Goal: Transaction & Acquisition: Purchase product/service

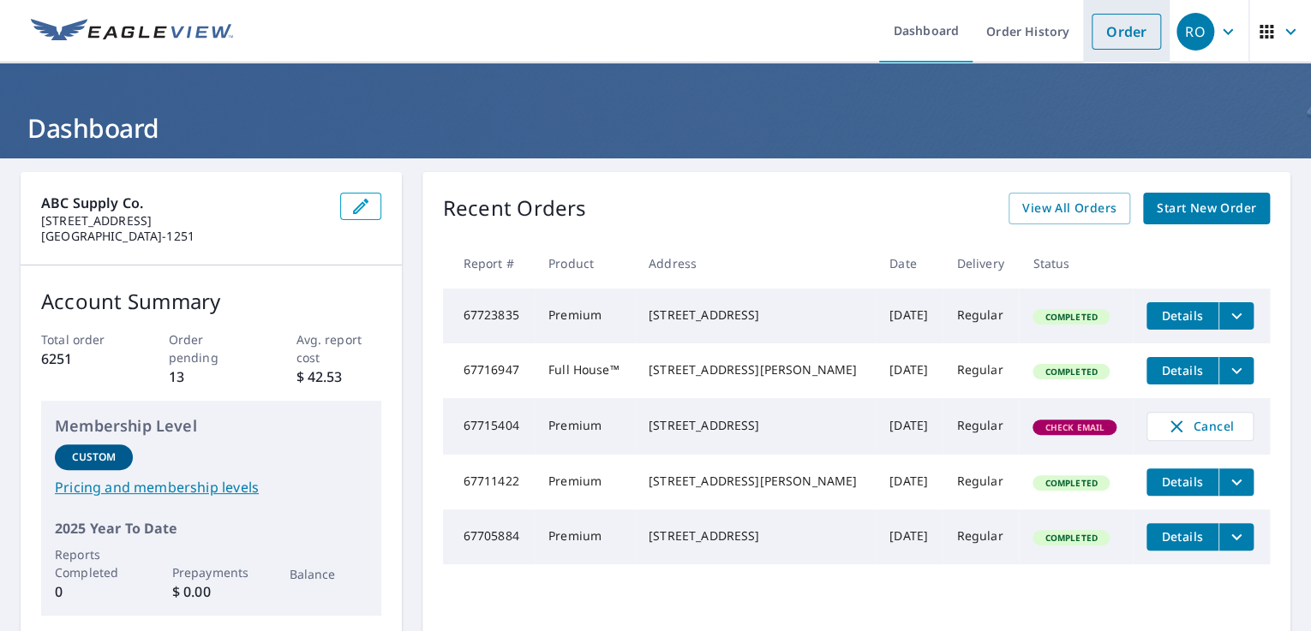
click at [1101, 39] on link "Order" at bounding box center [1125, 32] width 69 height 36
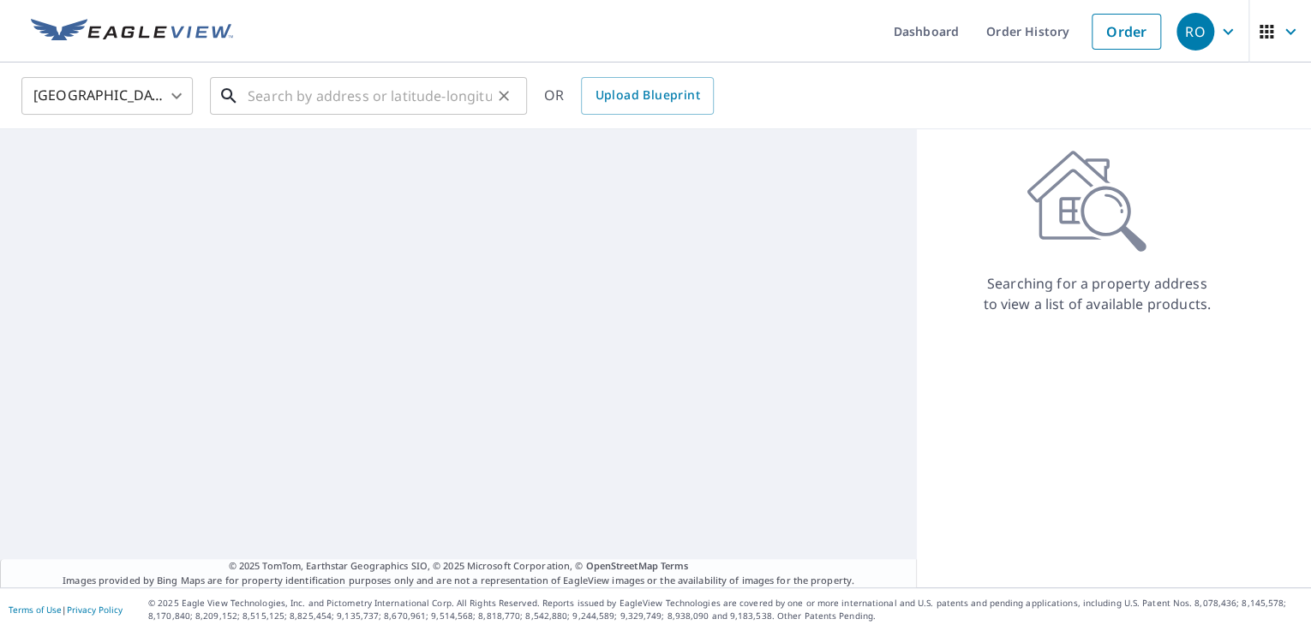
click at [305, 99] on input "text" at bounding box center [370, 96] width 244 height 48
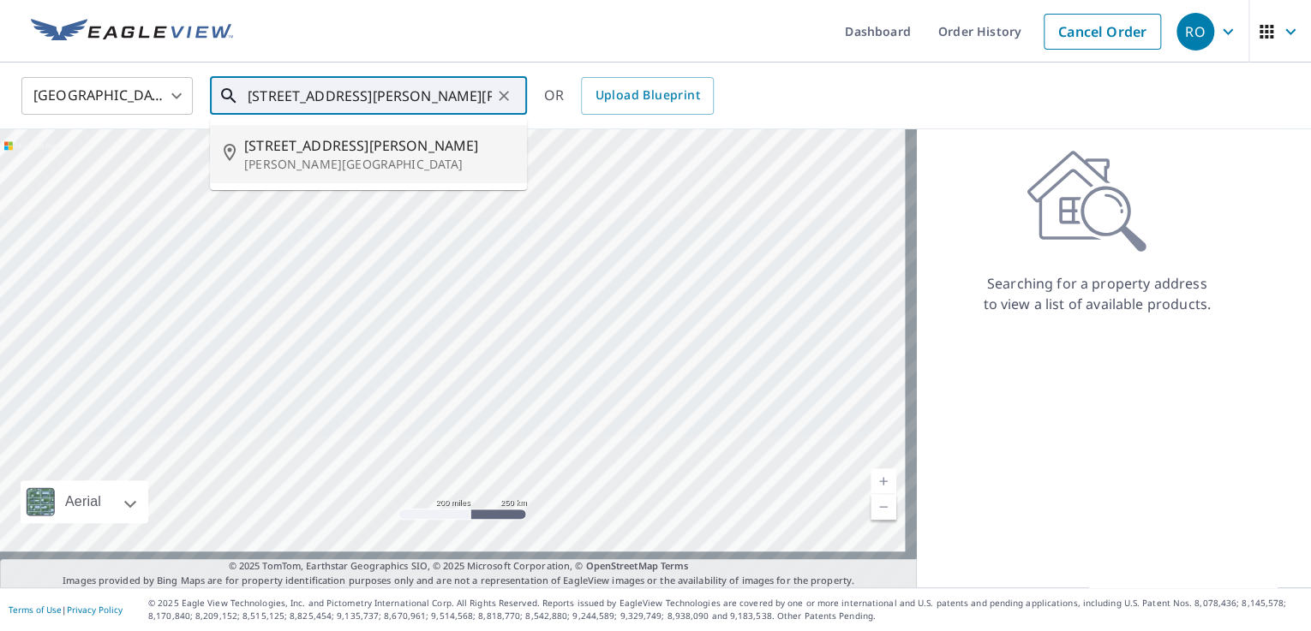
click at [368, 173] on p "[PERSON_NAME][GEOGRAPHIC_DATA]" at bounding box center [378, 164] width 269 height 17
type input "[STREET_ADDRESS][PERSON_NAME][PERSON_NAME]"
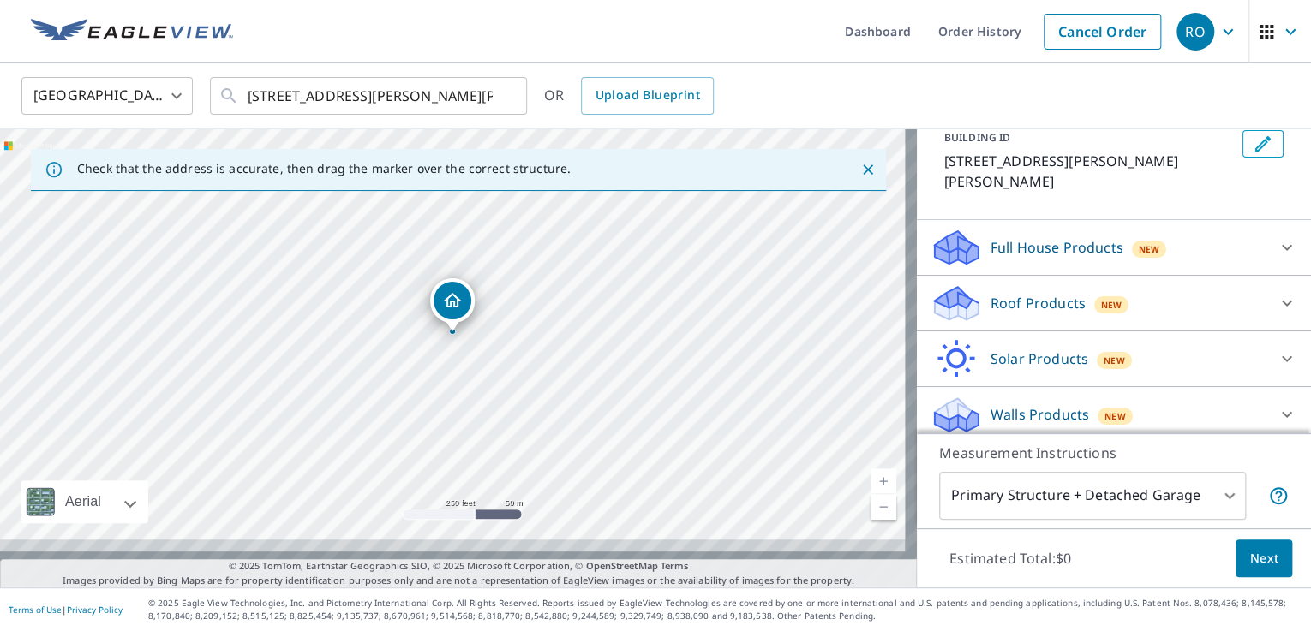
scroll to position [200, 0]
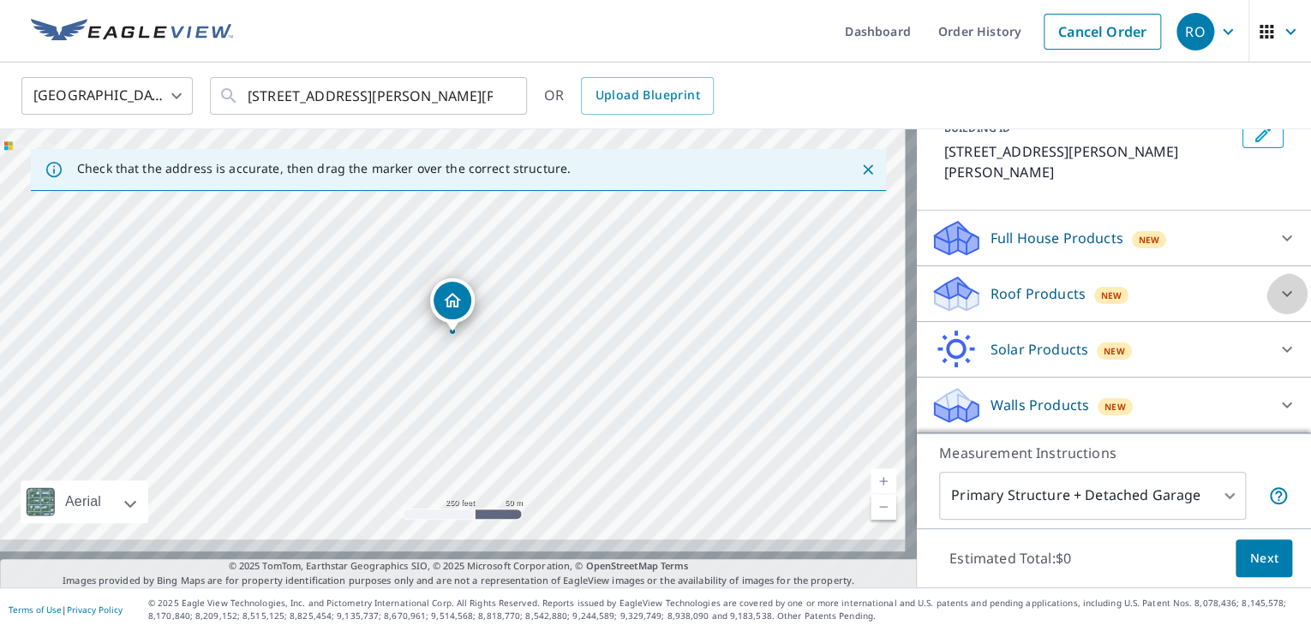
click at [1276, 284] on icon at bounding box center [1286, 294] width 21 height 21
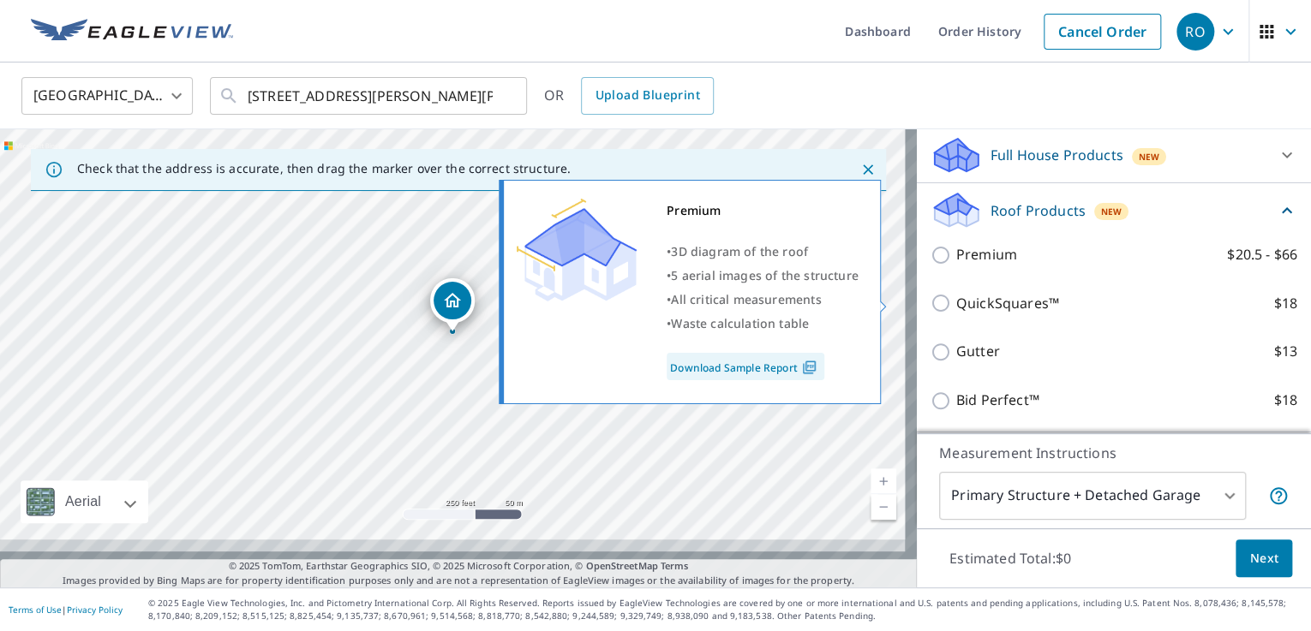
click at [934, 266] on input "Premium $20.5 - $66" at bounding box center [943, 255] width 26 height 21
checkbox input "true"
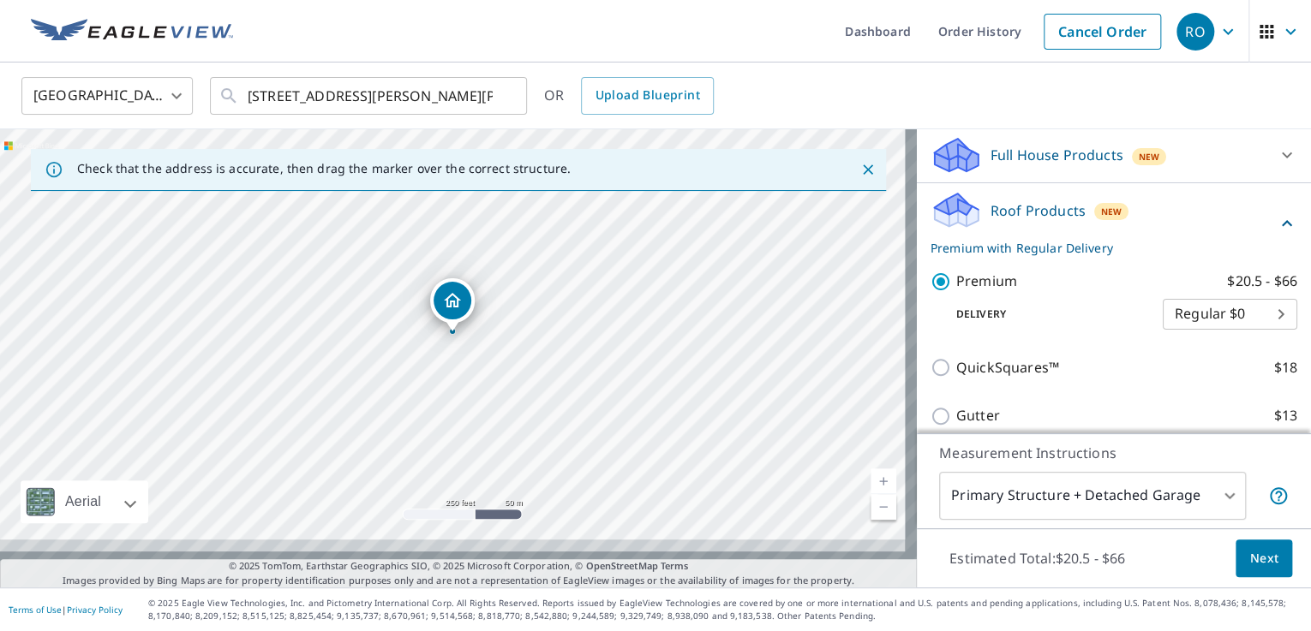
click at [1235, 540] on button "Next" at bounding box center [1263, 559] width 57 height 39
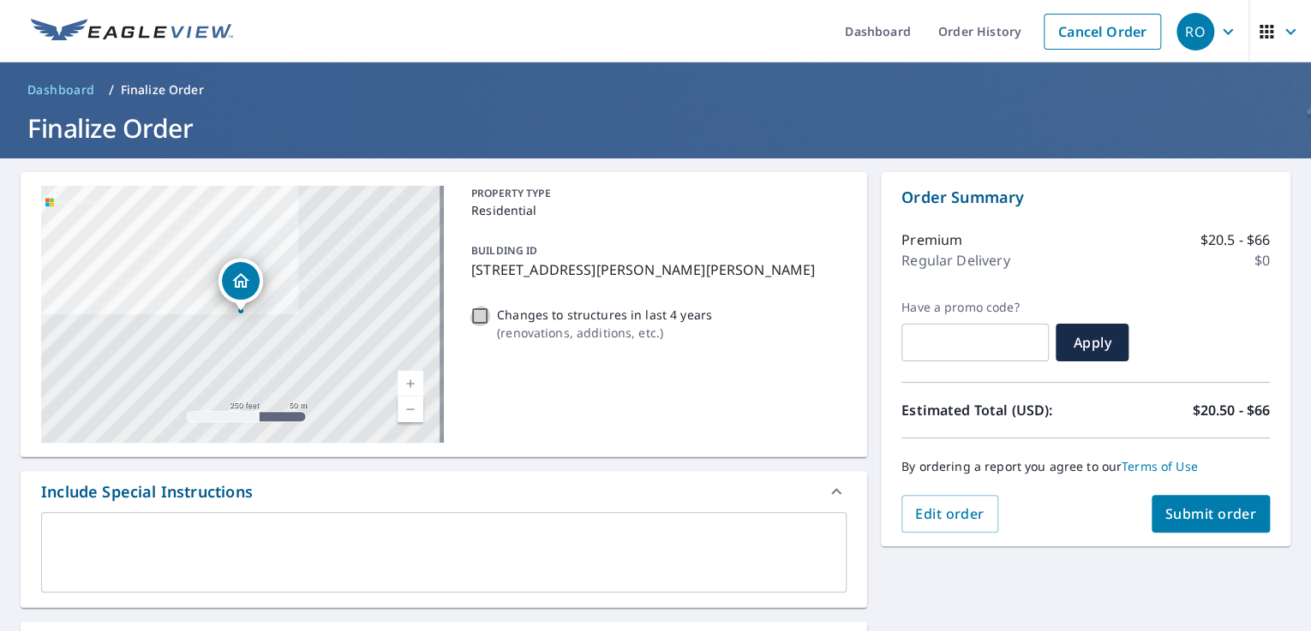
click at [482, 326] on input "Changes to structures in last 4 years ( renovations, additions, etc. )" at bounding box center [479, 316] width 21 height 21
checkbox input "true"
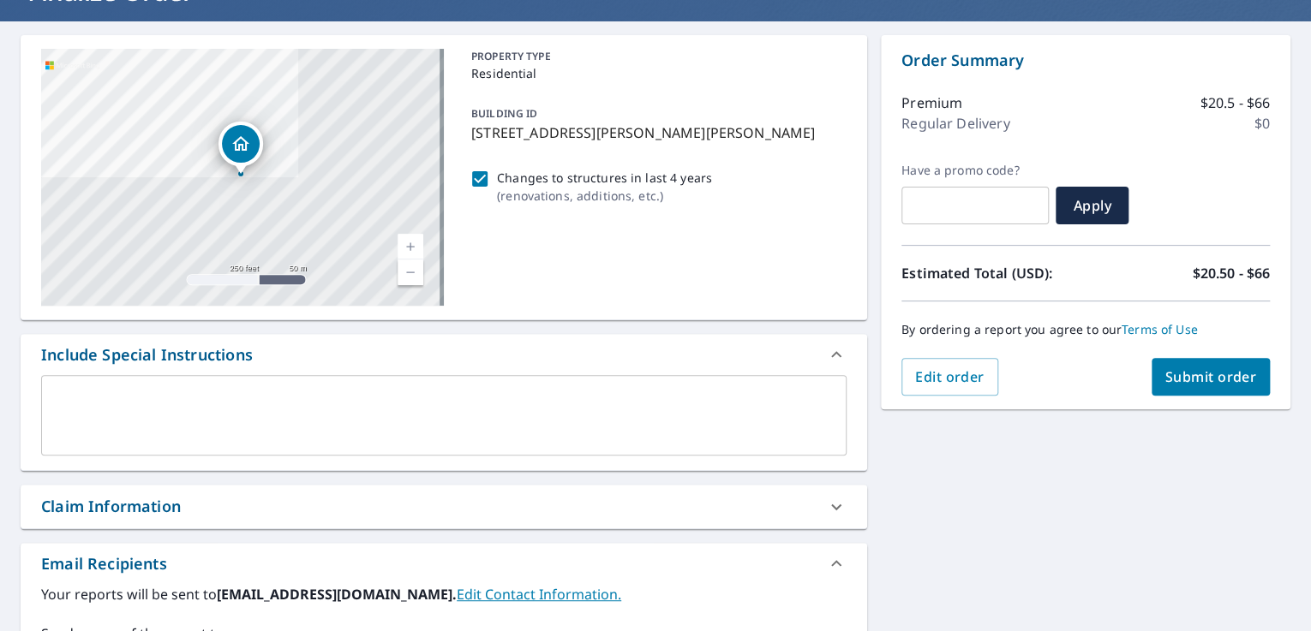
scroll to position [343, 0]
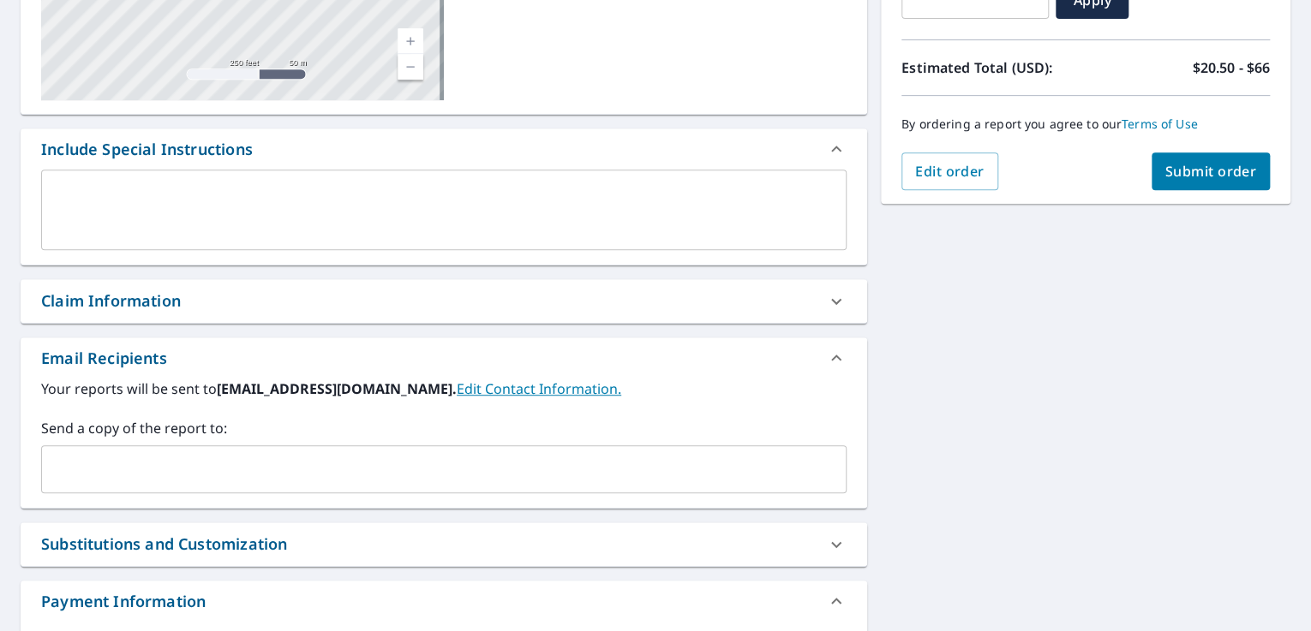
click at [326, 486] on input "text" at bounding box center [431, 469] width 764 height 33
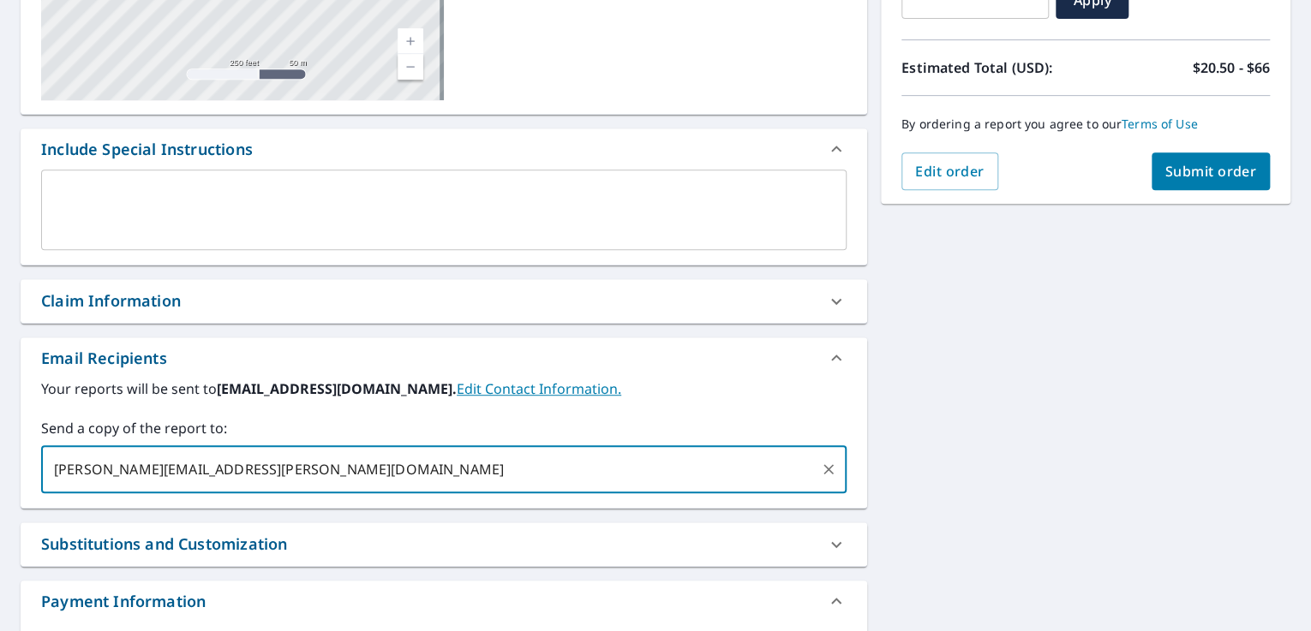
type input "[PERSON_NAME][EMAIL_ADDRESS][PERSON_NAME][DOMAIN_NAME]"
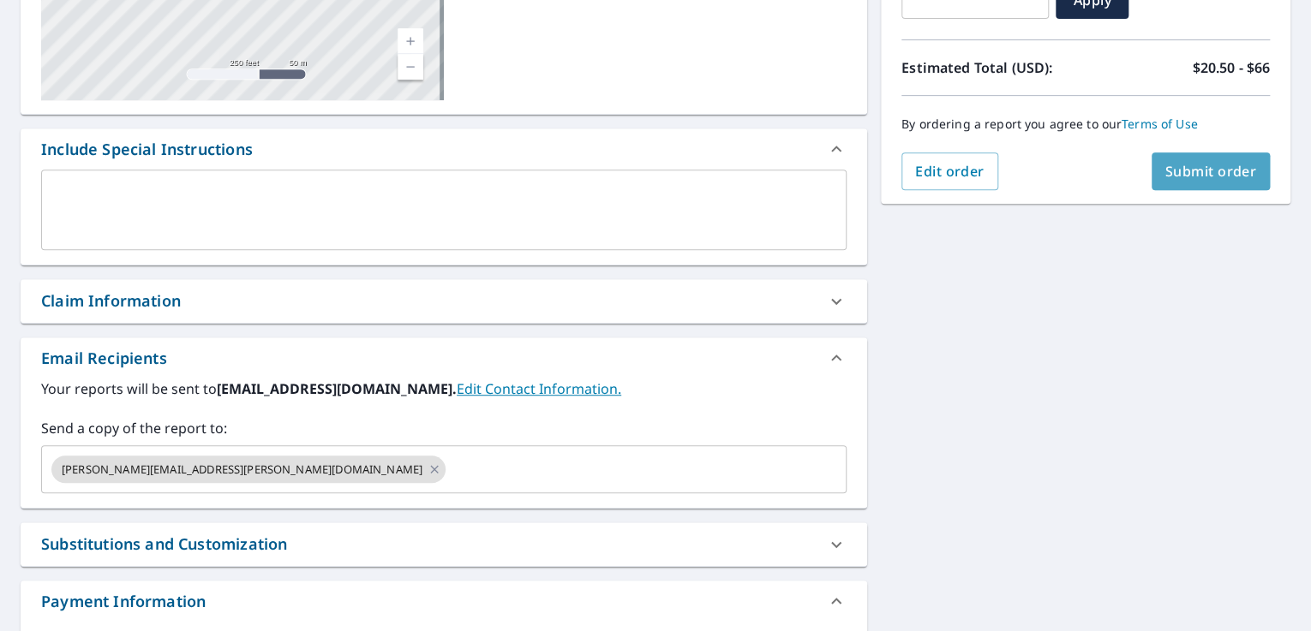
click at [1169, 175] on span "Submit order" at bounding box center [1211, 171] width 92 height 19
